Goal: Information Seeking & Learning: Learn about a topic

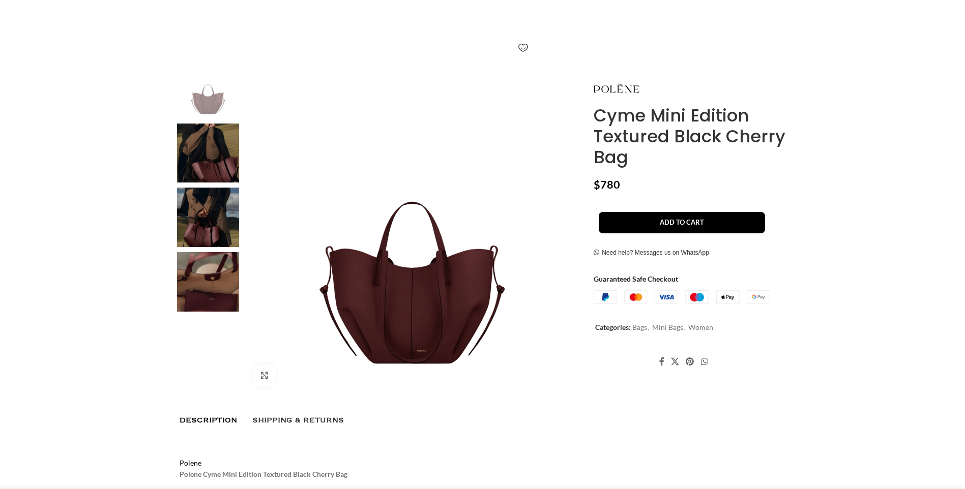
scroll to position [153, 0]
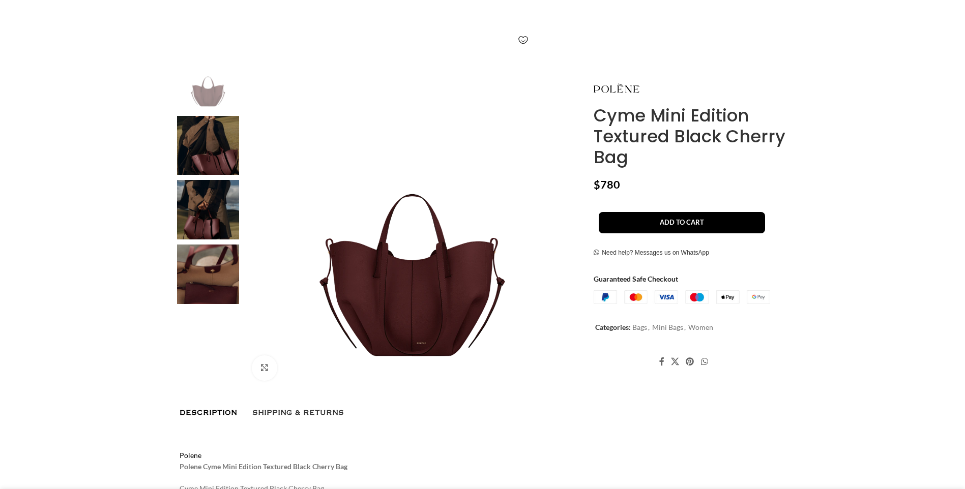
click at [199, 221] on img at bounding box center [208, 210] width 62 height 60
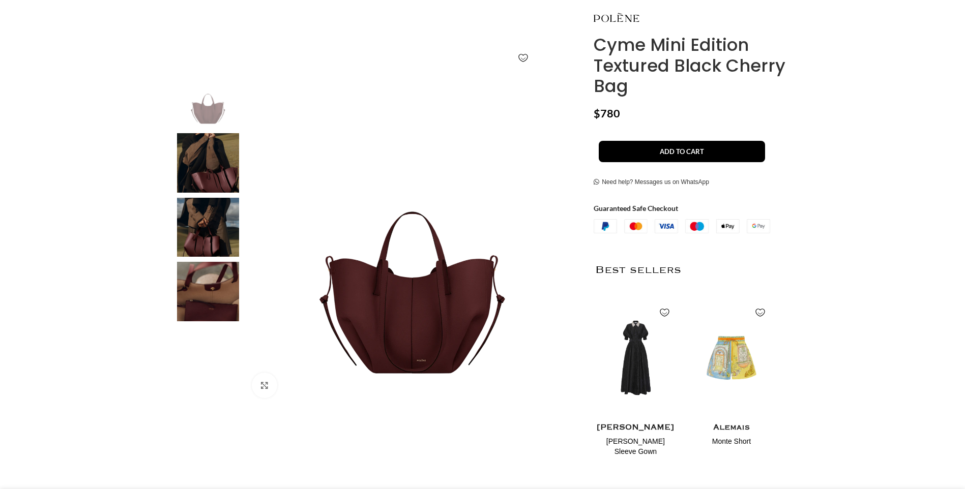
scroll to position [0, 107]
click at [520, 266] on img at bounding box center [412, 237] width 337 height 337
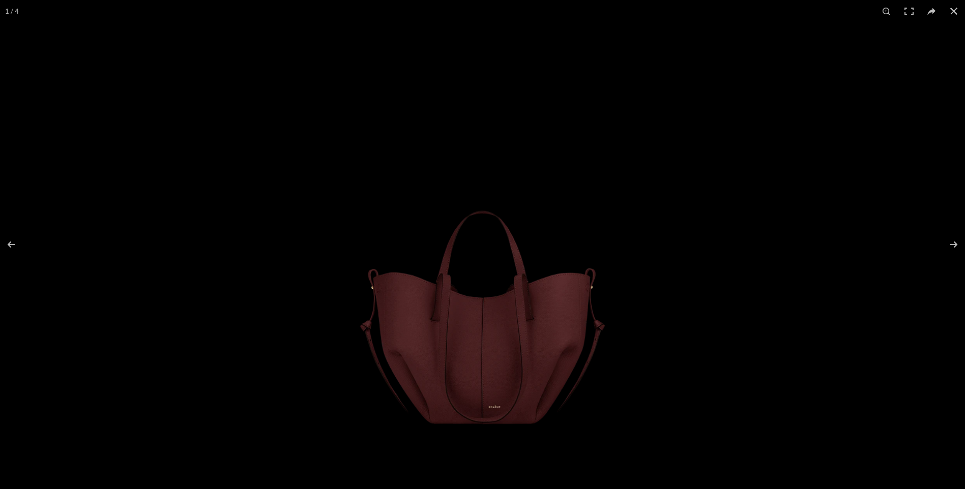
click at [661, 278] on img at bounding box center [482, 244] width 389 height 445
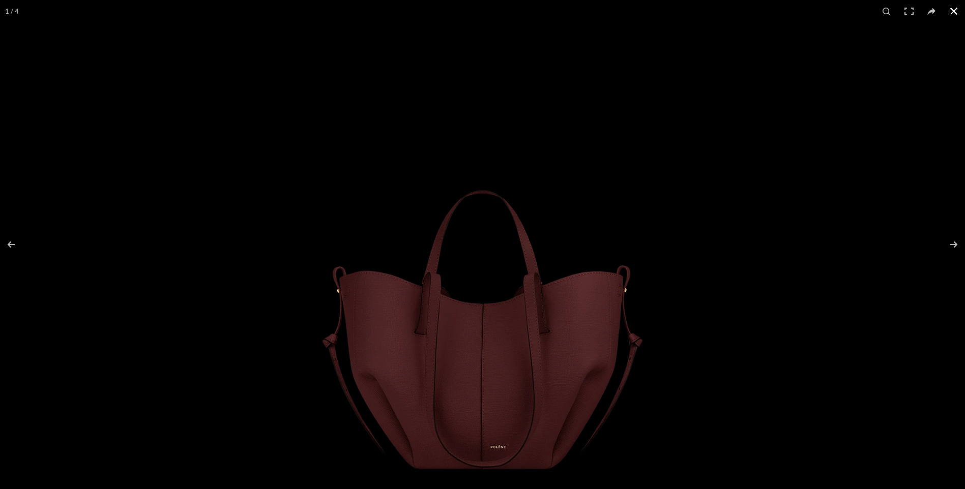
scroll to position [0, 214]
click at [952, 244] on button at bounding box center [947, 244] width 36 height 51
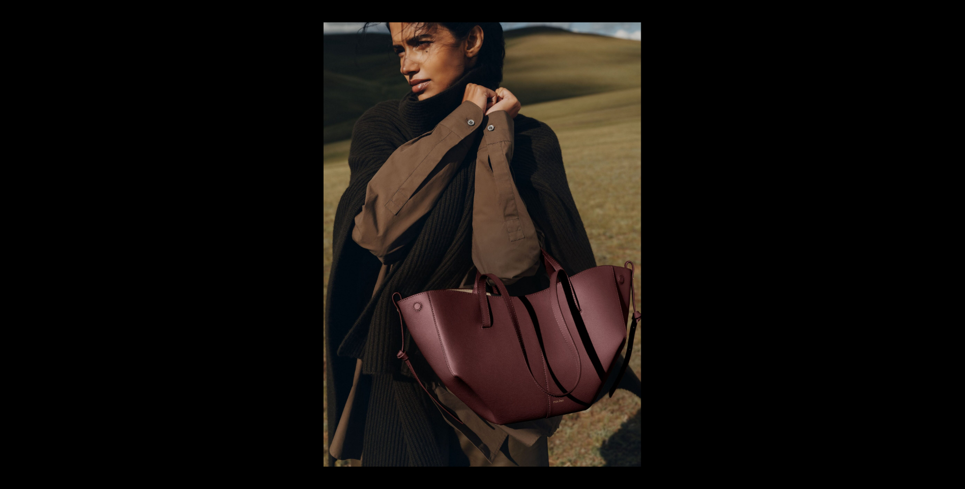
scroll to position [0, 322]
click at [955, 244] on button at bounding box center [947, 244] width 36 height 51
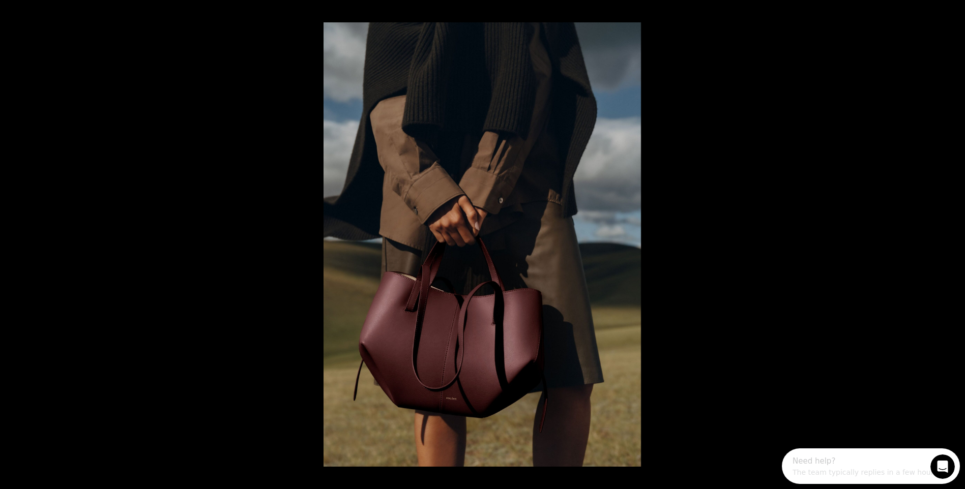
scroll to position [0, 0]
click at [953, 246] on button at bounding box center [947, 244] width 36 height 51
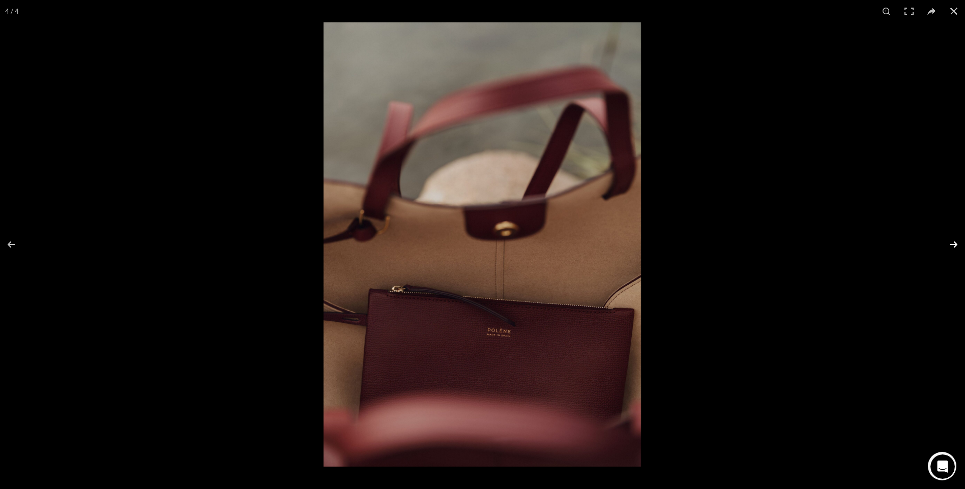
scroll to position [0, 428]
click at [955, 242] on button at bounding box center [947, 244] width 36 height 51
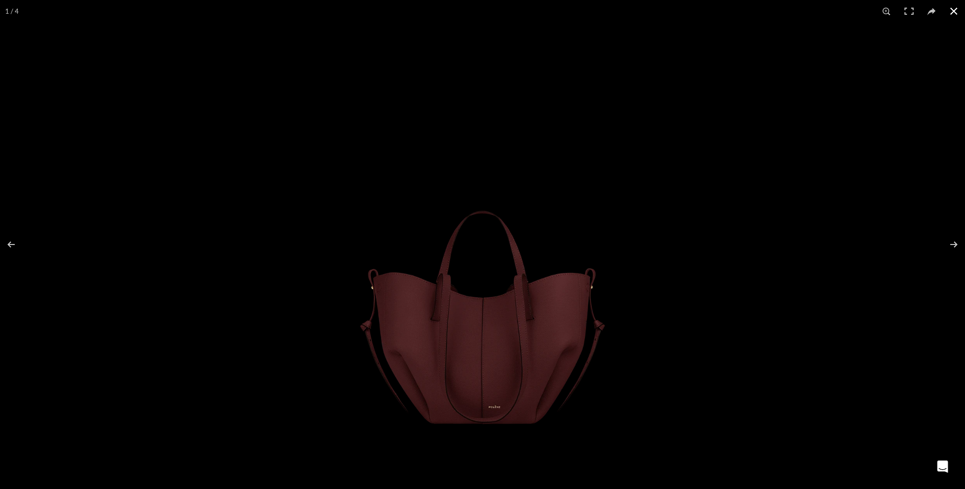
click at [951, 8] on button at bounding box center [954, 11] width 22 height 22
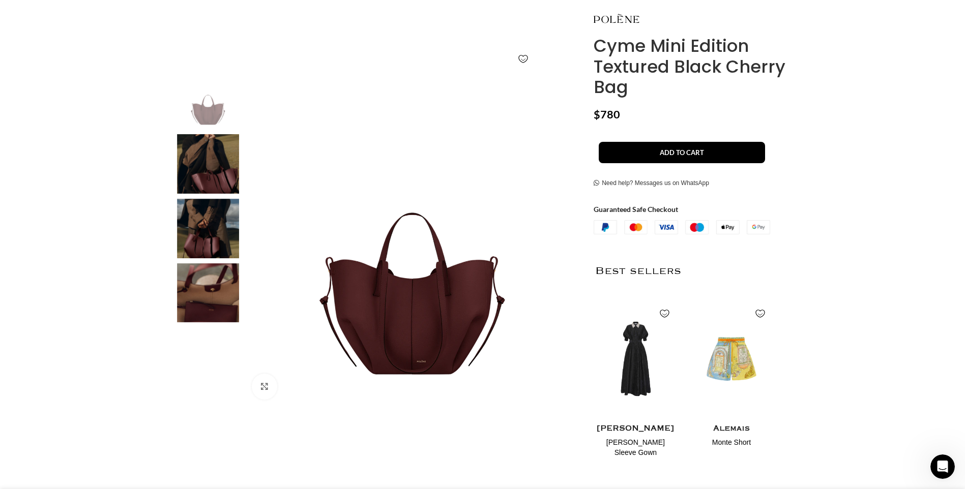
scroll to position [0, 536]
click at [620, 19] on img at bounding box center [617, 19] width 46 height 24
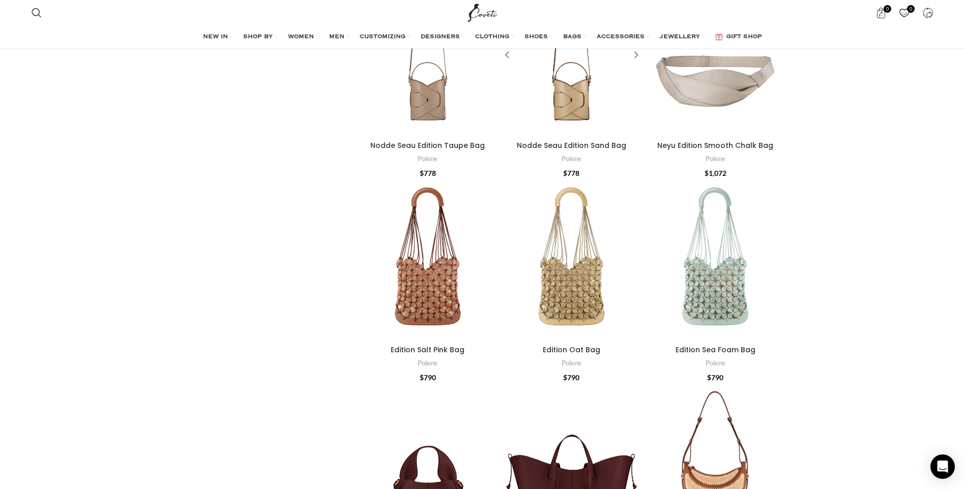
scroll to position [814, 0]
